Goal: Use online tool/utility: Use online tool/utility

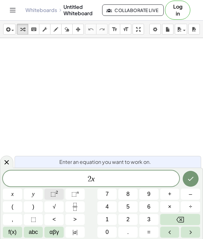
click at [55, 196] on span "⬚" at bounding box center [52, 194] width 5 height 6
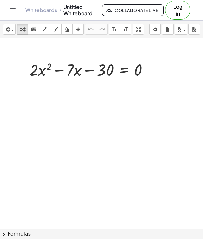
scroll to position [13, 0]
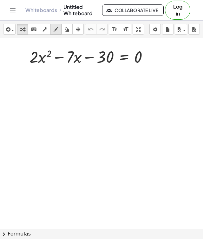
click at [57, 28] on icon "button" at bounding box center [56, 30] width 4 height 8
click at [113, 30] on icon "format_size" at bounding box center [115, 30] width 6 height 8
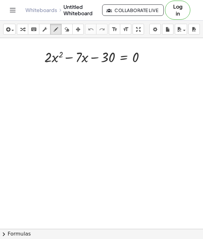
click at [42, 75] on div at bounding box center [101, 216] width 203 height 382
click at [47, 67] on div at bounding box center [101, 216] width 203 height 382
drag, startPoint x: 47, startPoint y: 67, endPoint x: 53, endPoint y: 73, distance: 9.0
click at [53, 73] on div at bounding box center [101, 216] width 203 height 382
drag, startPoint x: 77, startPoint y: 67, endPoint x: 80, endPoint y: 72, distance: 5.5
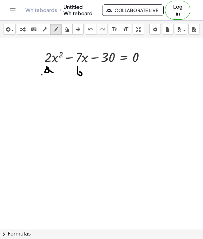
click at [80, 72] on div at bounding box center [101, 216] width 203 height 382
drag, startPoint x: 106, startPoint y: 69, endPoint x: 112, endPoint y: 78, distance: 10.6
click at [112, 78] on div at bounding box center [101, 216] width 203 height 382
drag, startPoint x: 12, startPoint y: 109, endPoint x: 19, endPoint y: 101, distance: 10.6
click at [18, 101] on div at bounding box center [101, 216] width 203 height 382
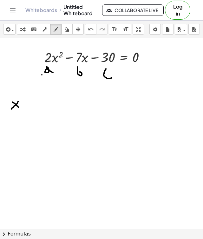
drag, startPoint x: 12, startPoint y: 102, endPoint x: 19, endPoint y: 107, distance: 8.3
click at [18, 107] on div at bounding box center [101, 216] width 203 height 382
drag, startPoint x: 26, startPoint y: 102, endPoint x: 35, endPoint y: 102, distance: 8.9
click at [35, 102] on div at bounding box center [101, 216] width 203 height 382
drag, startPoint x: 26, startPoint y: 107, endPoint x: 31, endPoint y: 107, distance: 4.4
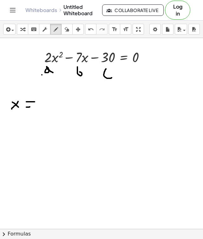
click at [31, 107] on div at bounding box center [101, 216] width 203 height 382
drag, startPoint x: 41, startPoint y: 100, endPoint x: 46, endPoint y: 100, distance: 4.8
click at [46, 100] on div at bounding box center [101, 216] width 203 height 382
drag, startPoint x: 52, startPoint y: 97, endPoint x: 51, endPoint y: 106, distance: 8.6
click at [51, 106] on div at bounding box center [101, 216] width 203 height 382
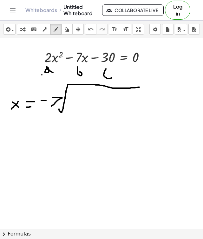
drag, startPoint x: 59, startPoint y: 109, endPoint x: 148, endPoint y: 86, distance: 91.6
click at [148, 86] on div at bounding box center [101, 216] width 203 height 382
drag, startPoint x: 69, startPoint y: 96, endPoint x: 73, endPoint y: 109, distance: 13.7
click at [73, 109] on div at bounding box center [101, 216] width 203 height 382
drag, startPoint x: 81, startPoint y: 98, endPoint x: 78, endPoint y: 109, distance: 11.5
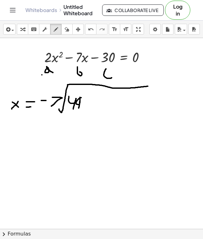
click at [78, 108] on div at bounding box center [101, 216] width 203 height 382
drag, startPoint x: 87, startPoint y: 100, endPoint x: 87, endPoint y: 111, distance: 11.1
click at [87, 111] on div at bounding box center [101, 216] width 203 height 382
drag, startPoint x: 84, startPoint y: 104, endPoint x: 90, endPoint y: 104, distance: 6.3
click at [90, 104] on div at bounding box center [101, 216] width 203 height 382
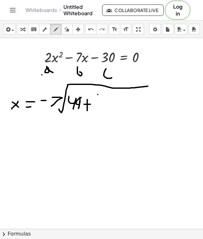
click at [98, 94] on div at bounding box center [101, 216] width 203 height 382
drag, startPoint x: 98, startPoint y: 94, endPoint x: 106, endPoint y: 105, distance: 13.6
click at [106, 105] on div at bounding box center [101, 216] width 203 height 382
drag, startPoint x: 110, startPoint y: 94, endPoint x: 116, endPoint y: 108, distance: 15.5
click at [116, 108] on div at bounding box center [101, 216] width 203 height 382
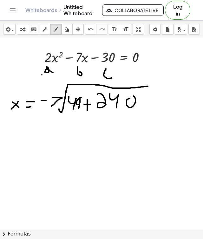
click at [128, 96] on div at bounding box center [101, 216] width 203 height 382
